Goal: Find specific page/section: Find specific page/section

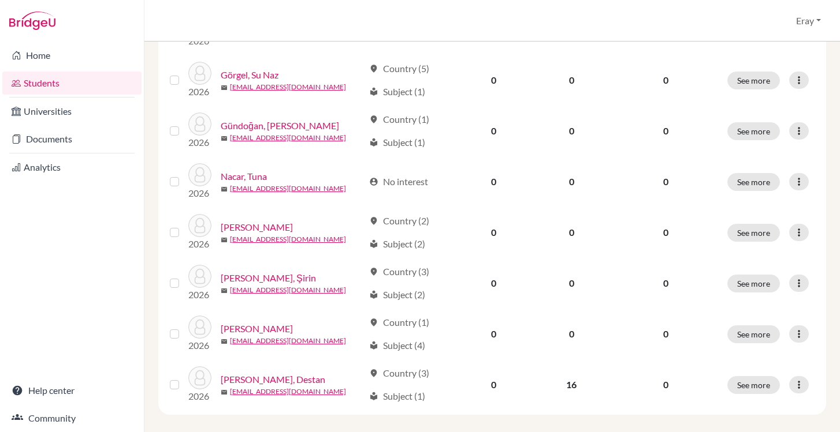
scroll to position [431, 0]
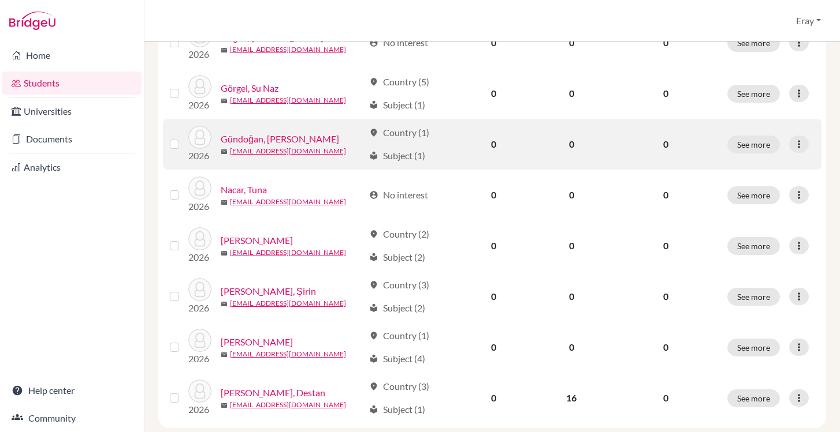
scroll to position [216, 0]
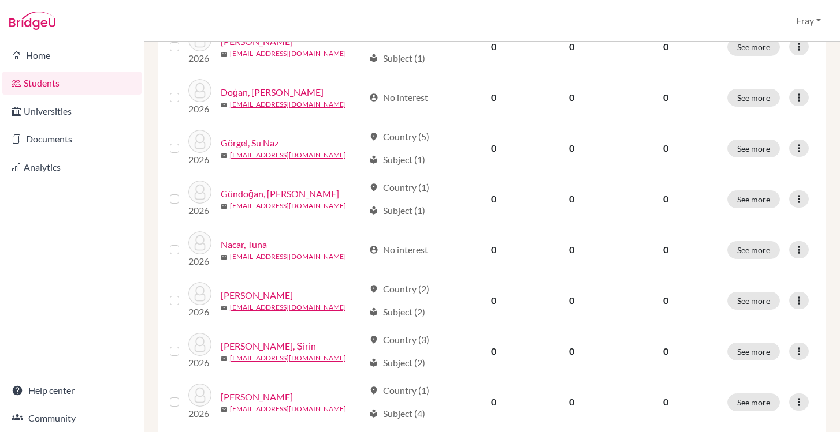
scroll to position [357, 0]
